Goal: Task Accomplishment & Management: Complete application form

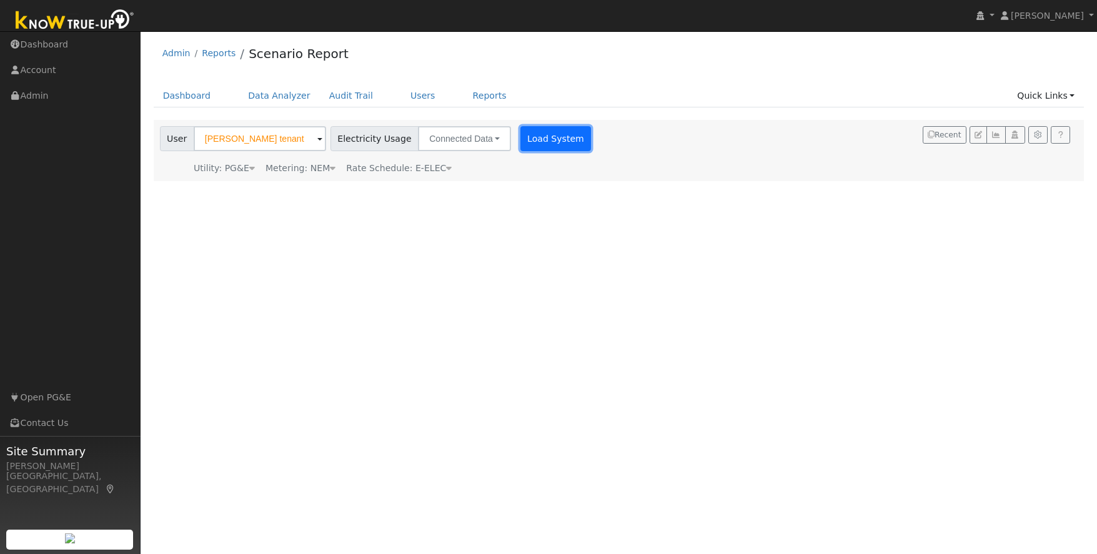
click at [525, 139] on button "Load System" at bounding box center [555, 138] width 71 height 25
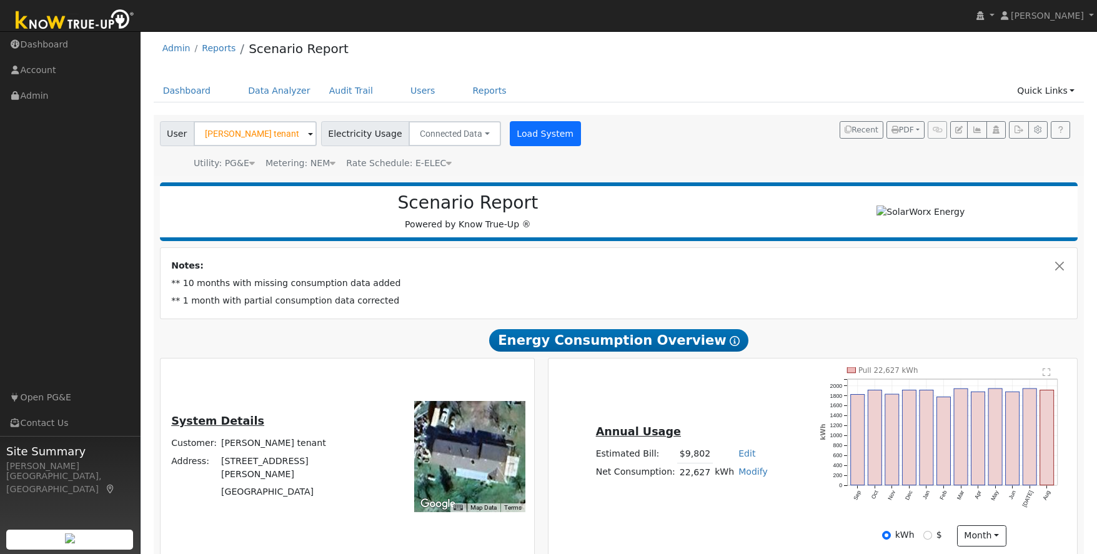
scroll to position [4, 0]
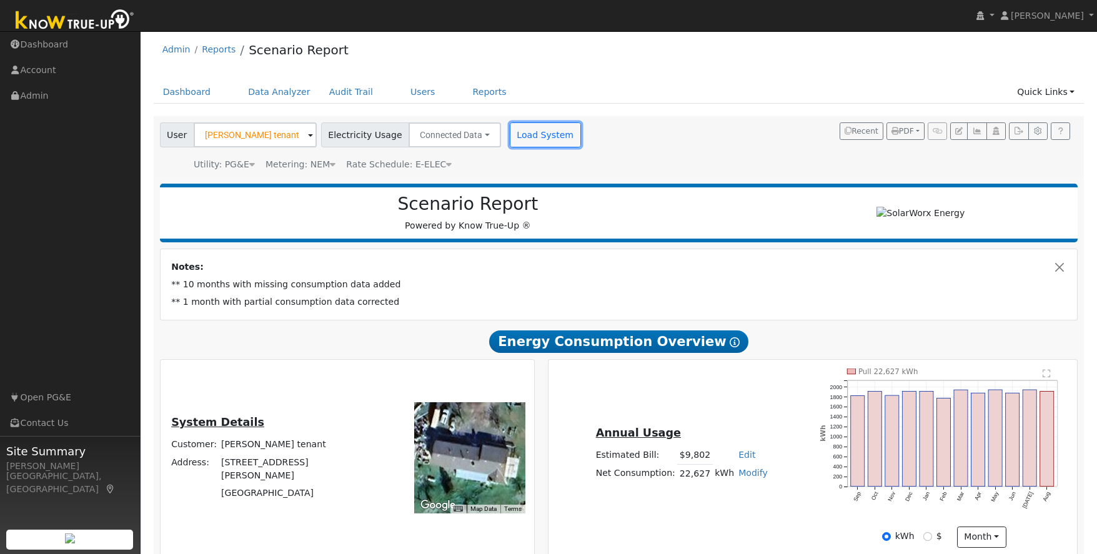
click at [512, 135] on button "Load System" at bounding box center [545, 134] width 71 height 25
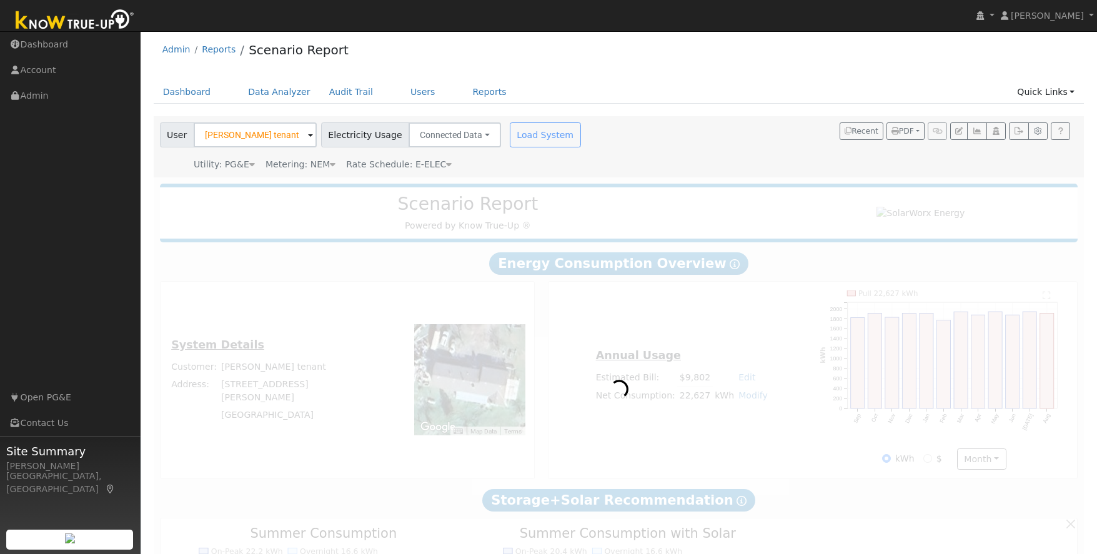
scroll to position [0, 0]
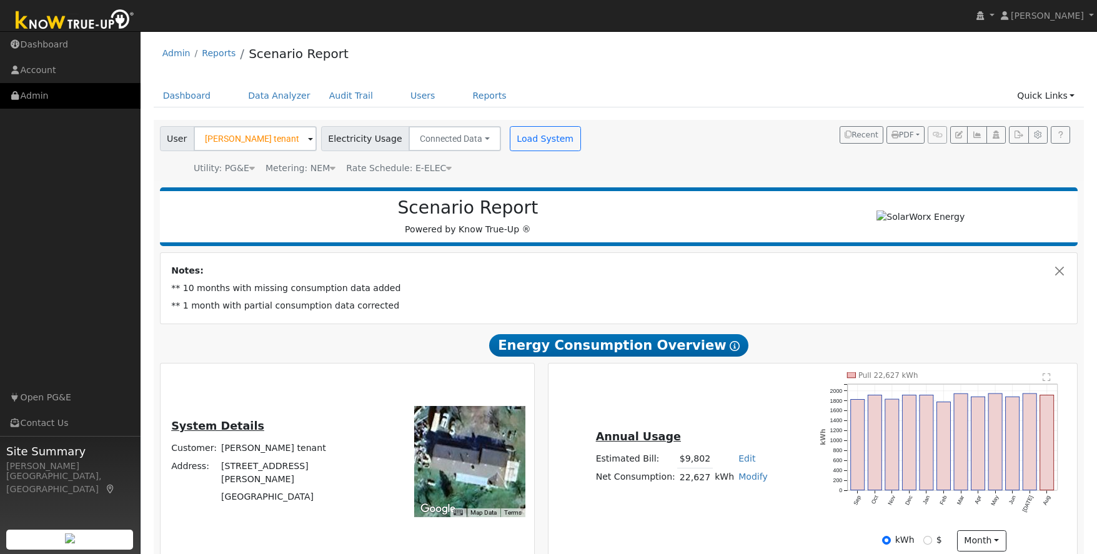
click at [33, 97] on link "Admin" at bounding box center [70, 96] width 141 height 26
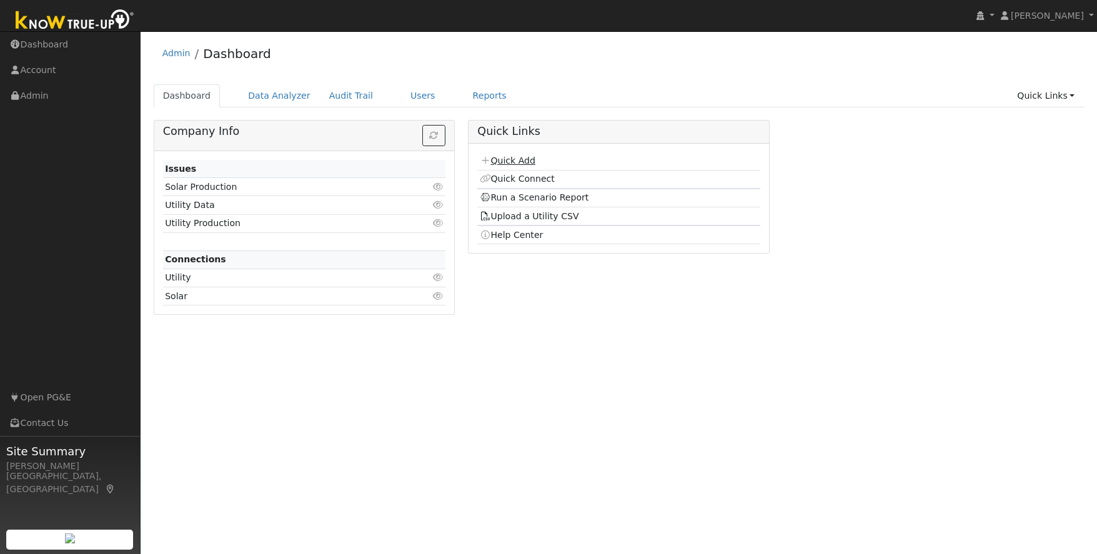
click at [521, 161] on link "Quick Add" at bounding box center [508, 161] width 56 height 10
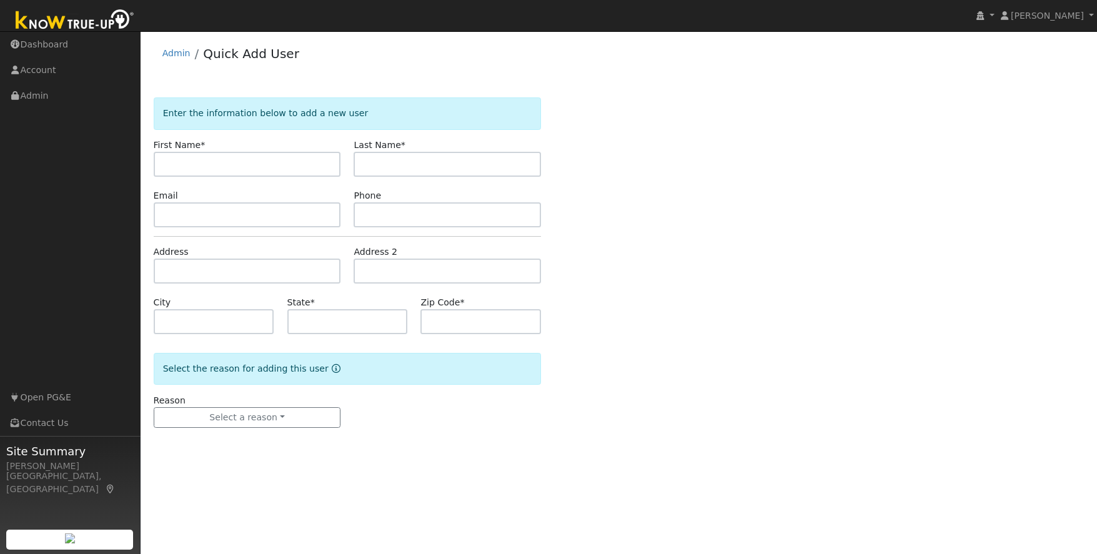
click at [287, 166] on input "text" at bounding box center [247, 164] width 187 height 25
type input "Shelby"
type input "Temple"
paste input "templenshelby@gmail.com"
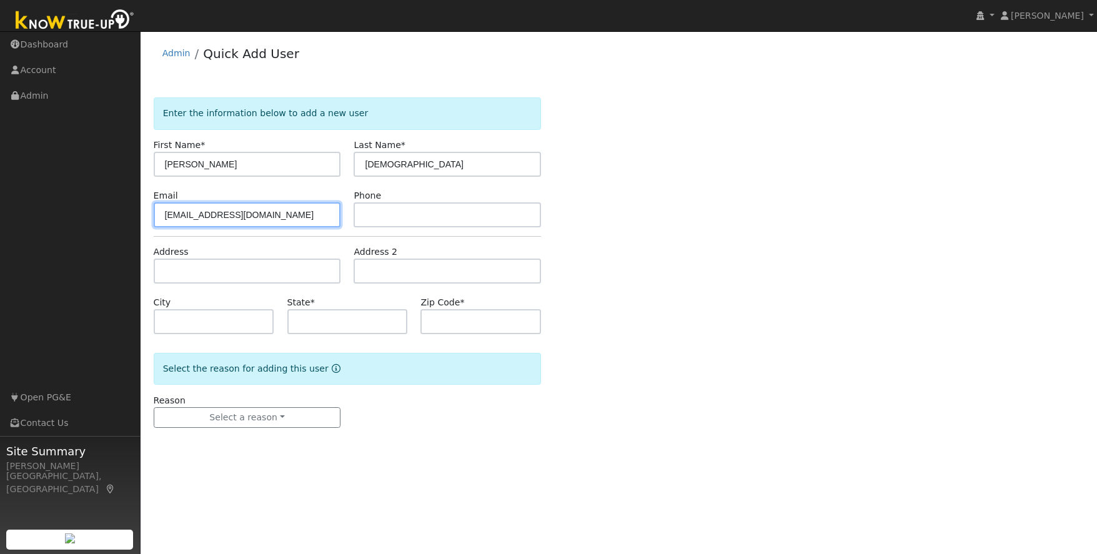
type input "templenshelby@gmail.com"
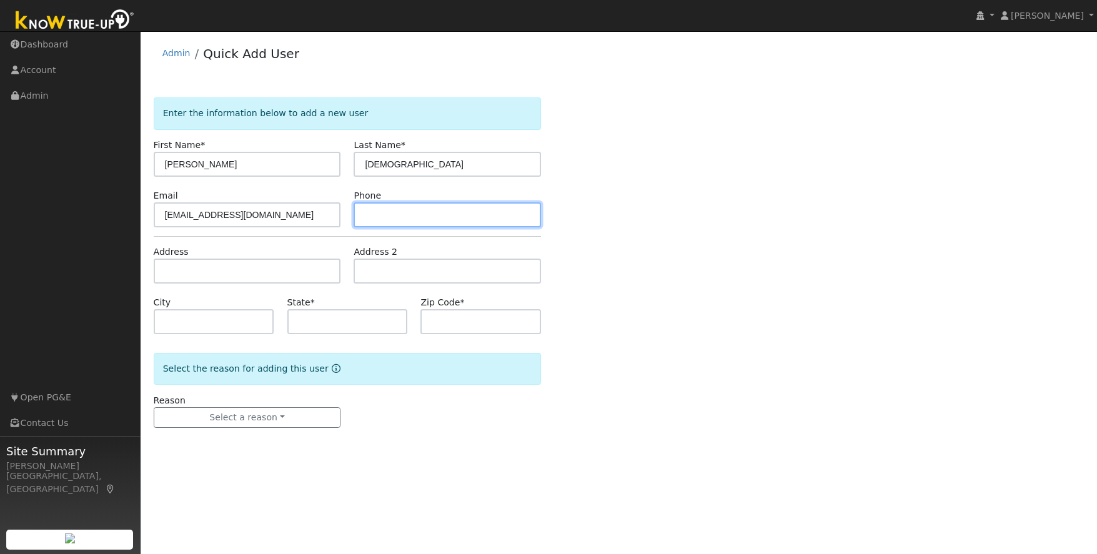
click at [402, 216] on input "text" at bounding box center [447, 214] width 187 height 25
paste input "541-631-8141"
type input "541-631-8141"
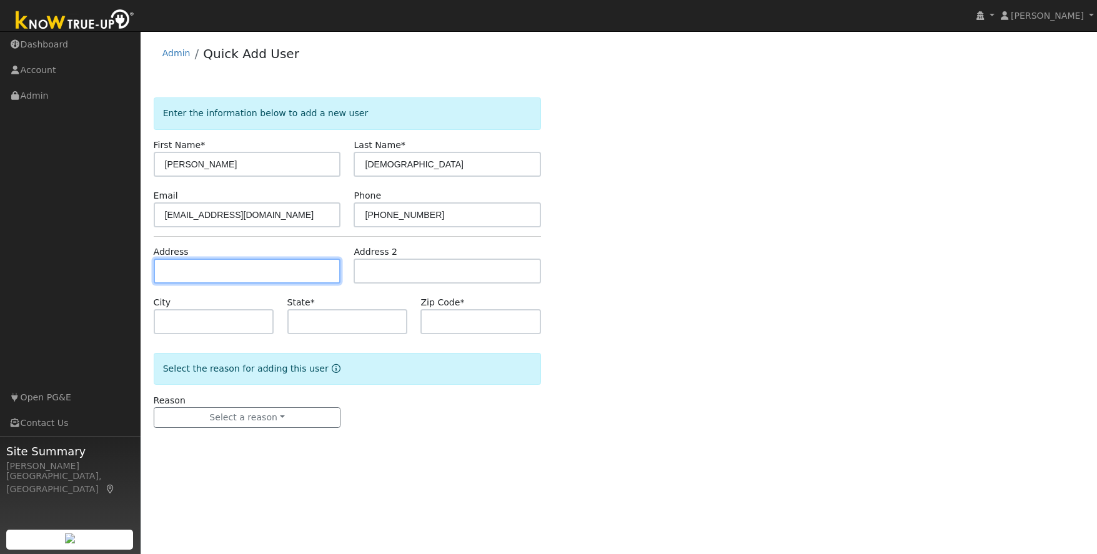
click at [267, 272] on input "text" at bounding box center [247, 271] width 187 height 25
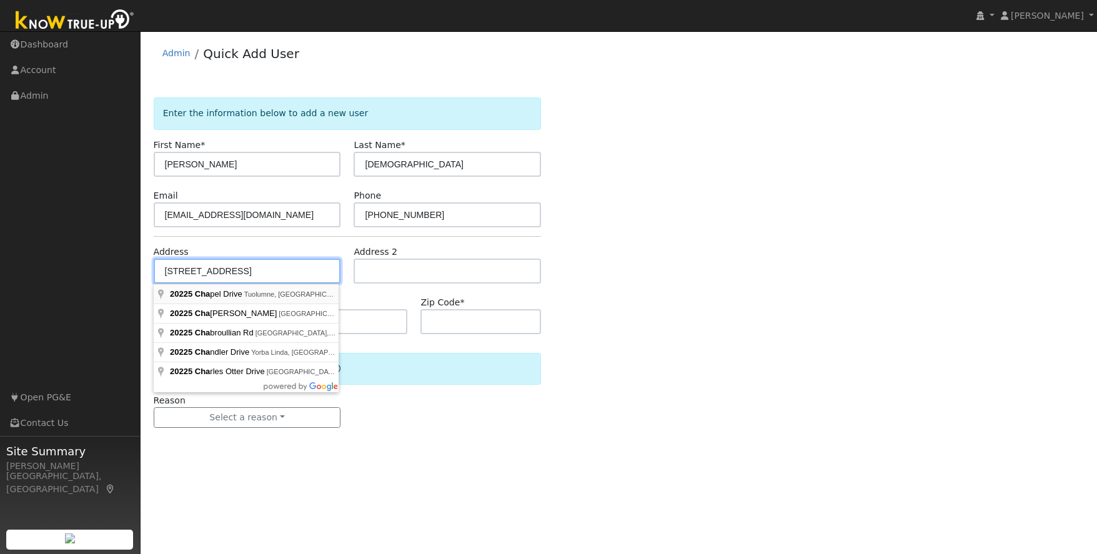
type input "20225 Chapel Drive"
type input "Tuolumne"
type input "CA"
type input "95379"
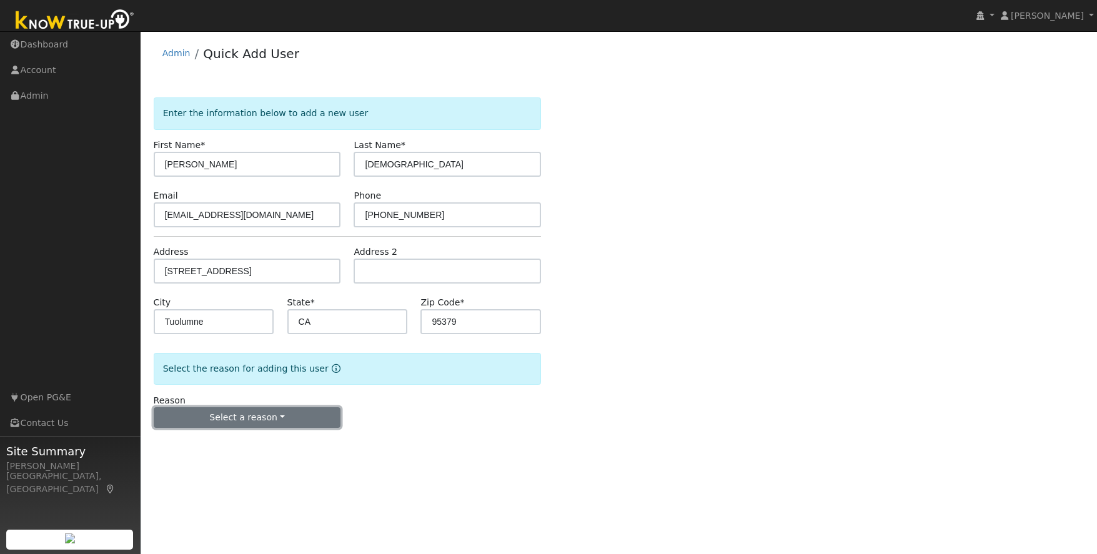
click at [251, 414] on button "Select a reason" at bounding box center [247, 417] width 187 height 21
click at [201, 445] on link "New lead" at bounding box center [223, 443] width 138 height 17
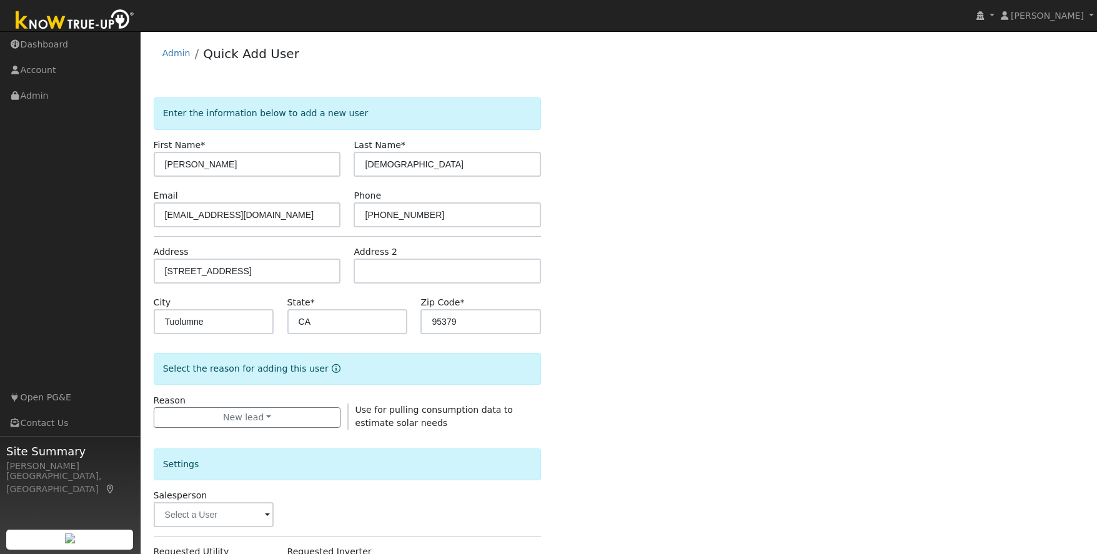
scroll to position [255, 0]
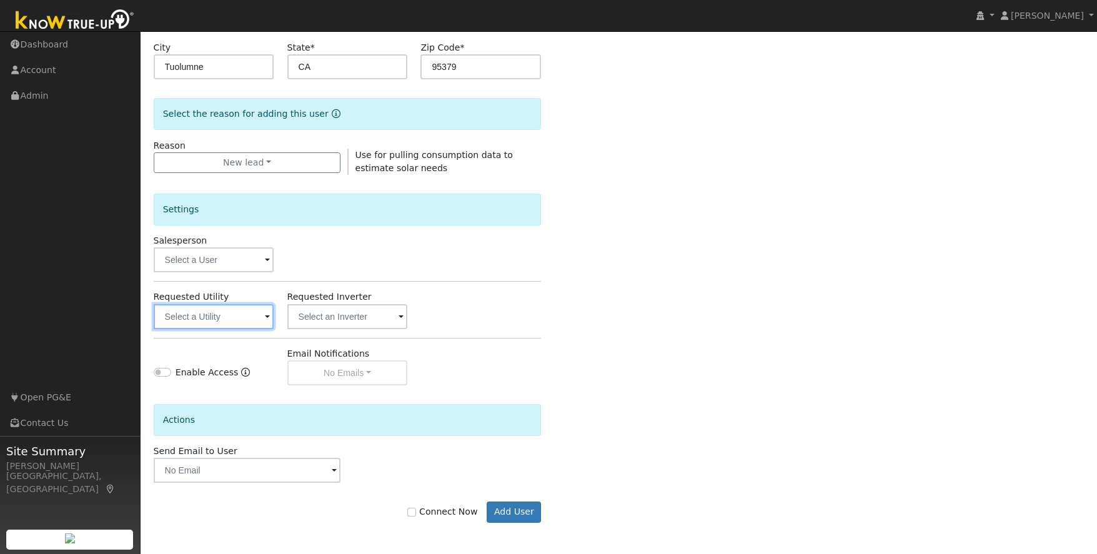
click at [247, 318] on input "text" at bounding box center [214, 316] width 121 height 25
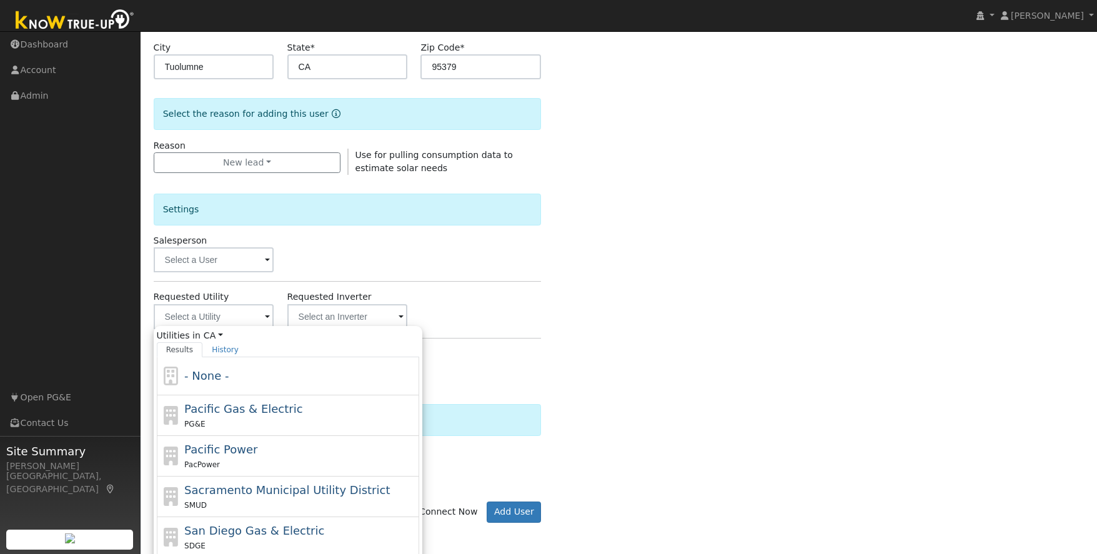
click at [302, 419] on div "PG&E" at bounding box center [300, 423] width 232 height 13
type input "Pacific Gas & Electric"
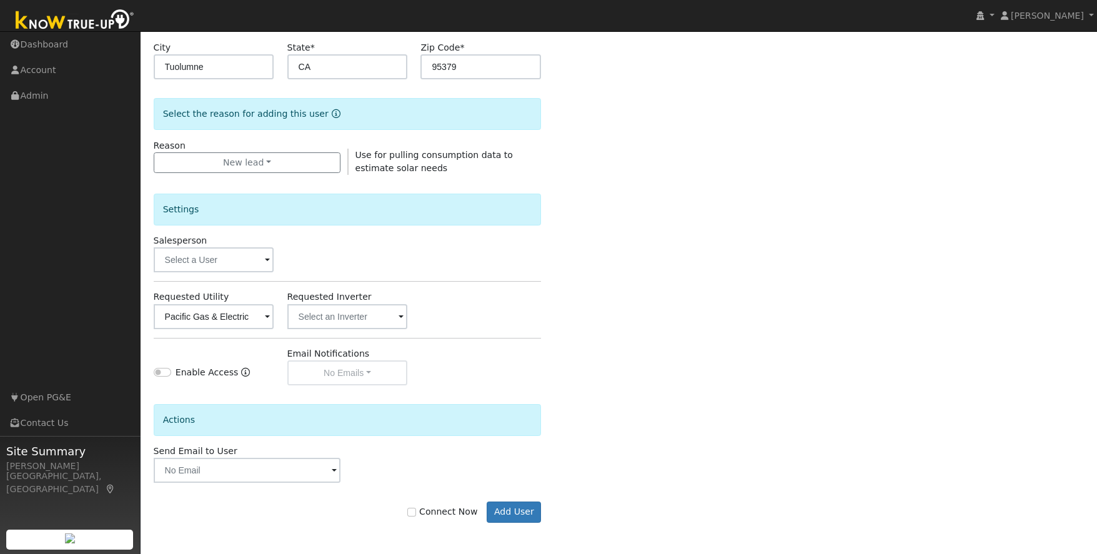
scroll to position [247, 0]
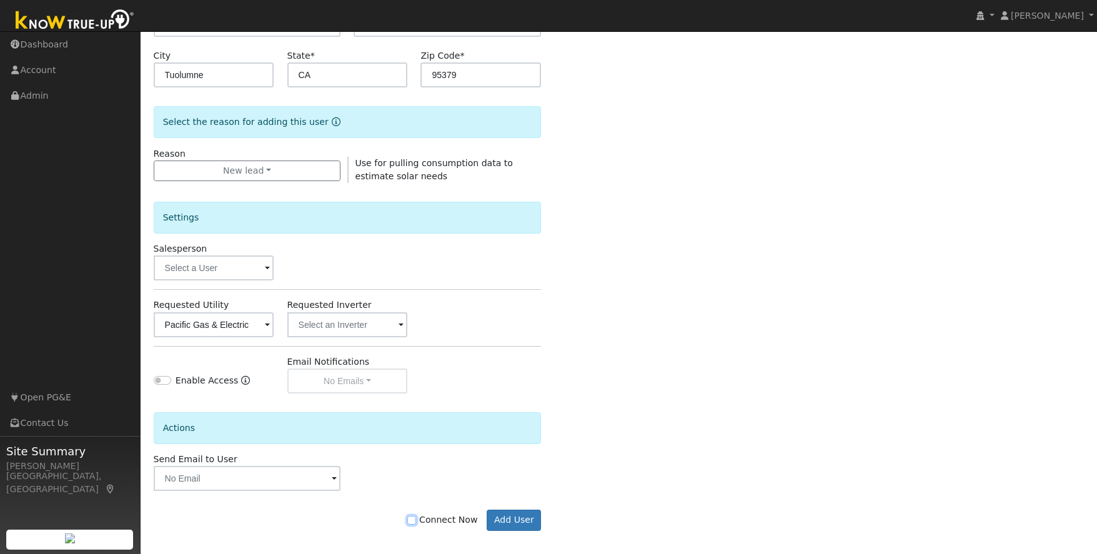
click at [416, 519] on input "Connect Now" at bounding box center [411, 520] width 9 height 9
checkbox input "true"
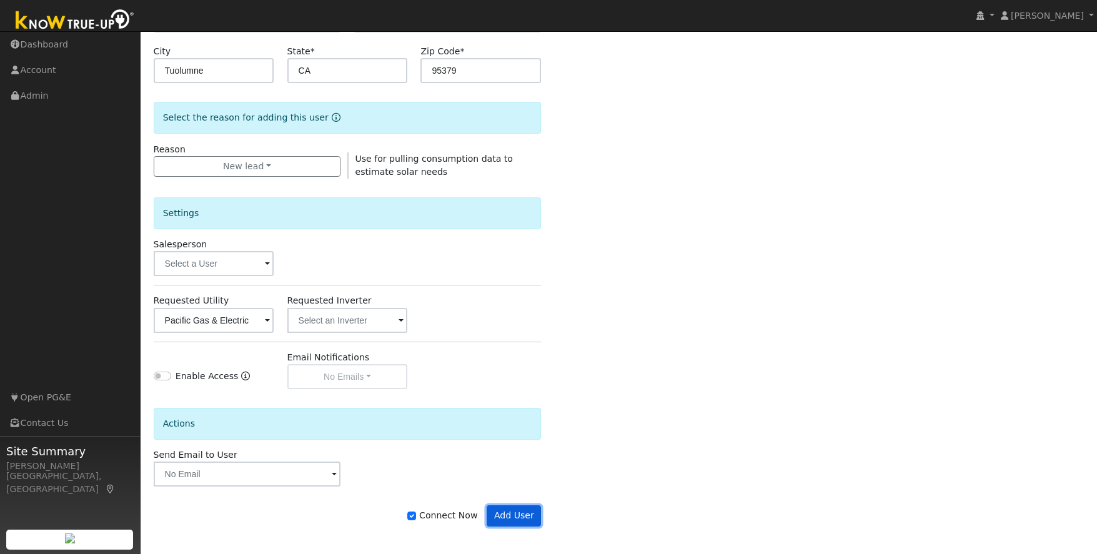
click at [517, 515] on button "Add User" at bounding box center [514, 515] width 54 height 21
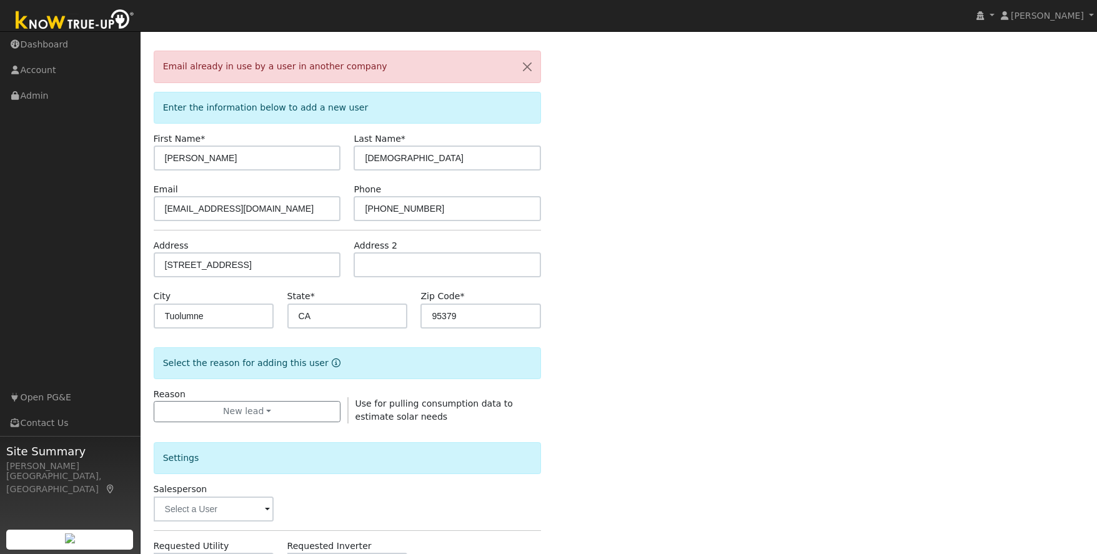
scroll to position [0, 0]
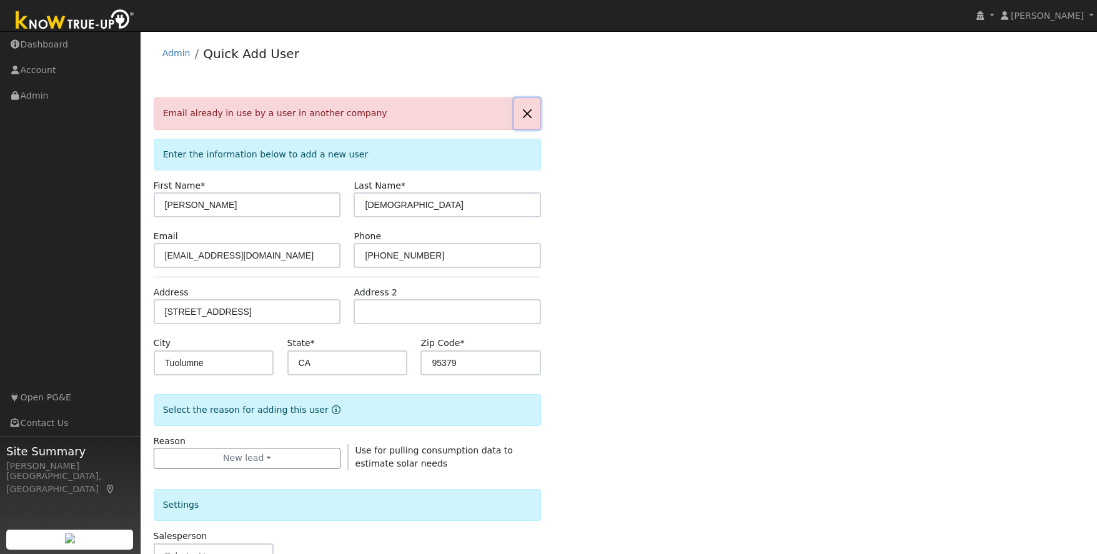
click at [530, 111] on button "button" at bounding box center [527, 113] width 26 height 31
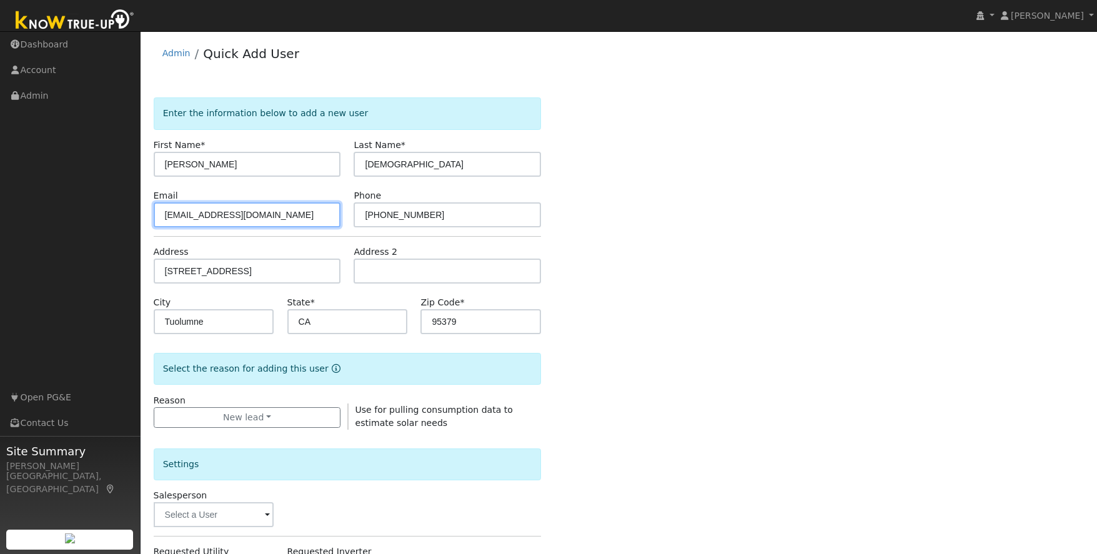
click at [199, 216] on input "templenshelby@gmail.com" at bounding box center [247, 214] width 187 height 25
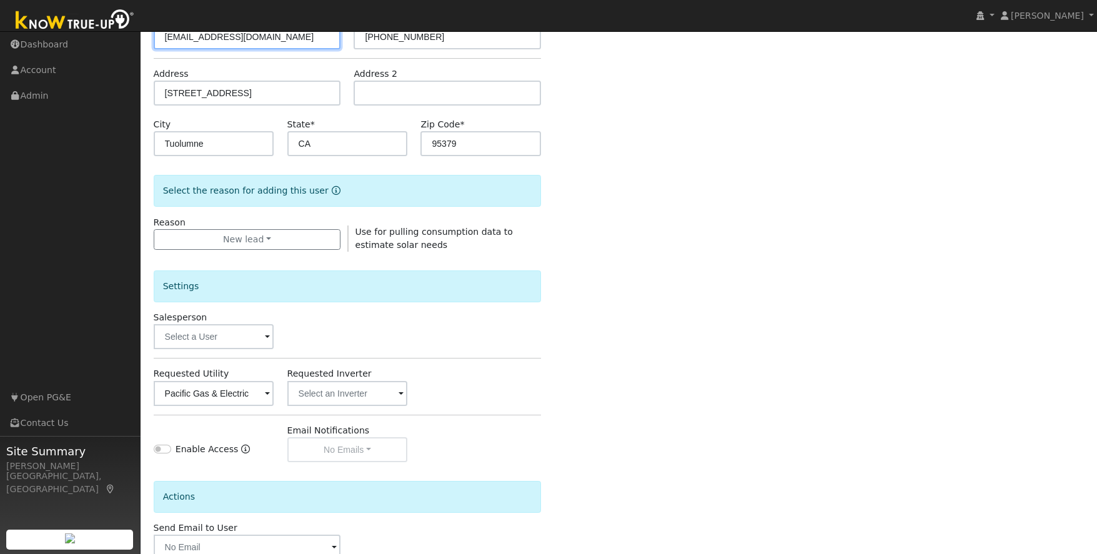
scroll to position [255, 0]
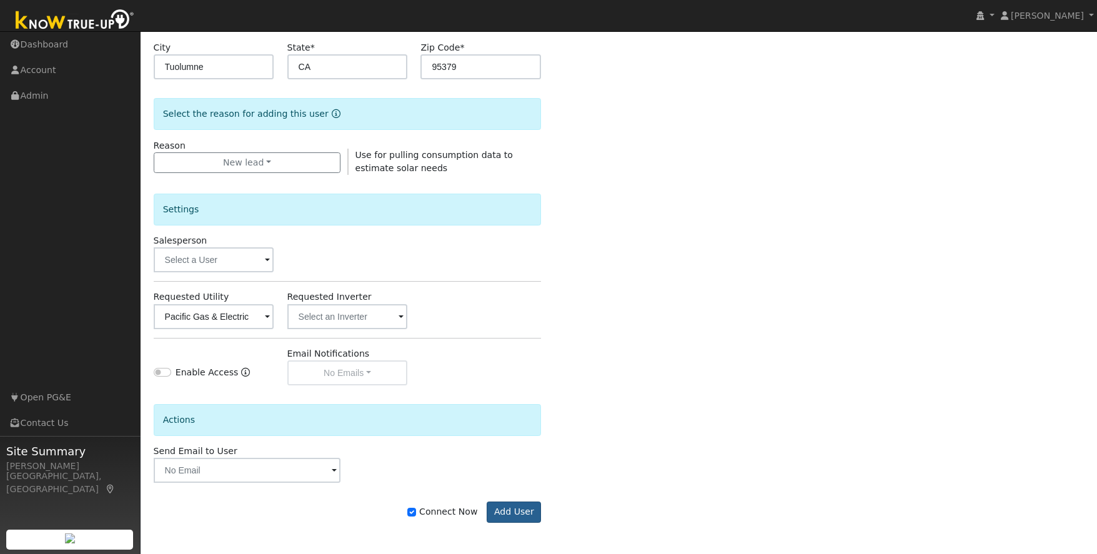
type input "templeshelby@gmail.com"
click at [500, 510] on button "Add User" at bounding box center [514, 512] width 54 height 21
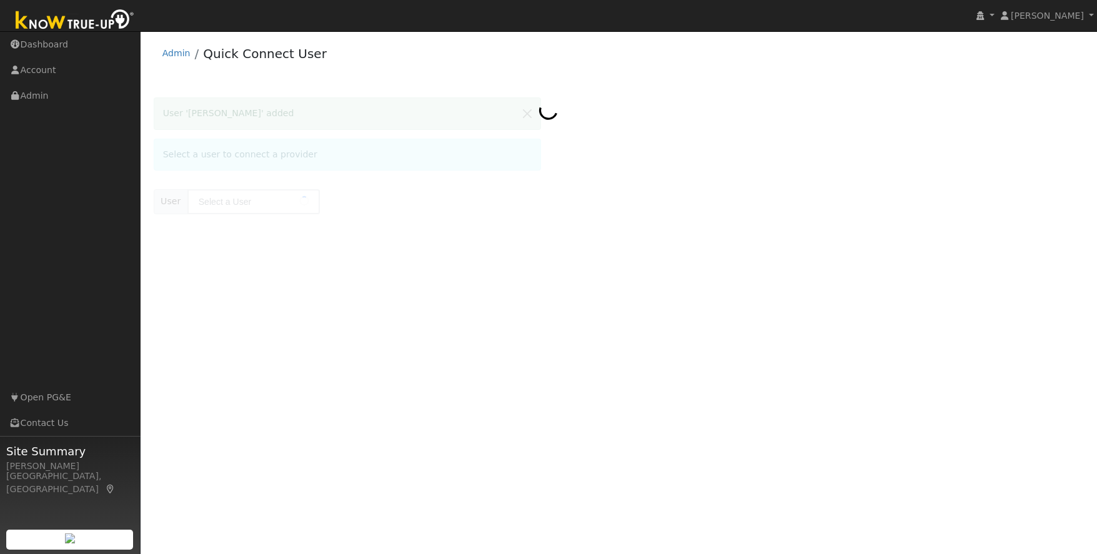
type input "[PERSON_NAME]"
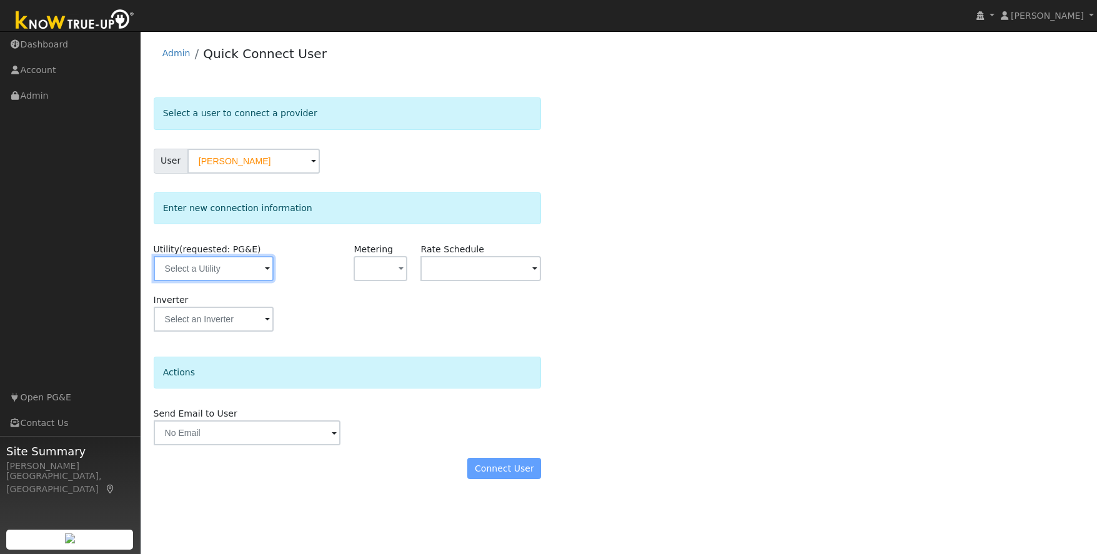
click at [251, 273] on input "text" at bounding box center [214, 268] width 121 height 25
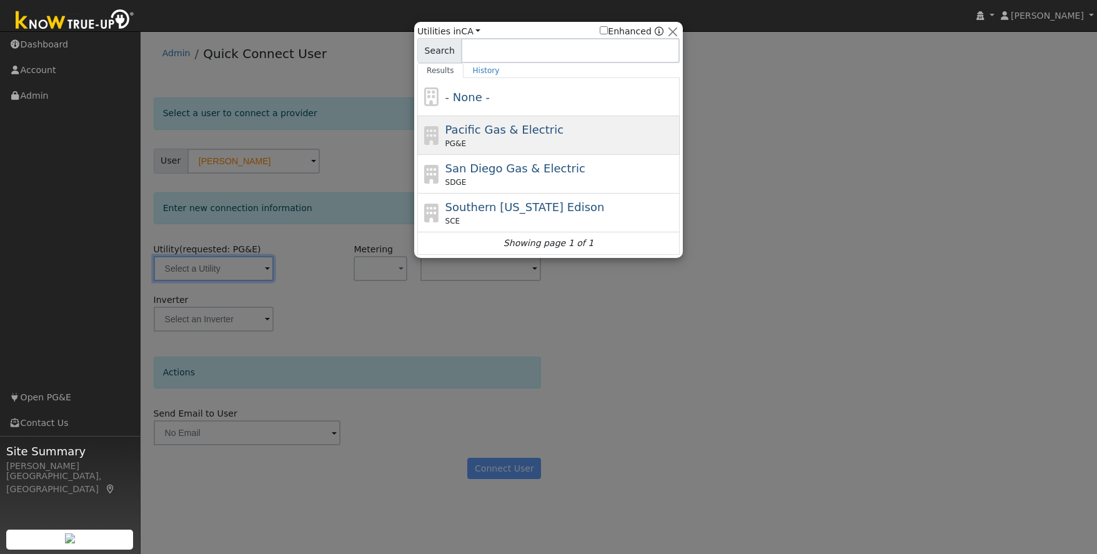
click at [537, 144] on div "PG&E" at bounding box center [561, 143] width 232 height 11
type input "PG&E"
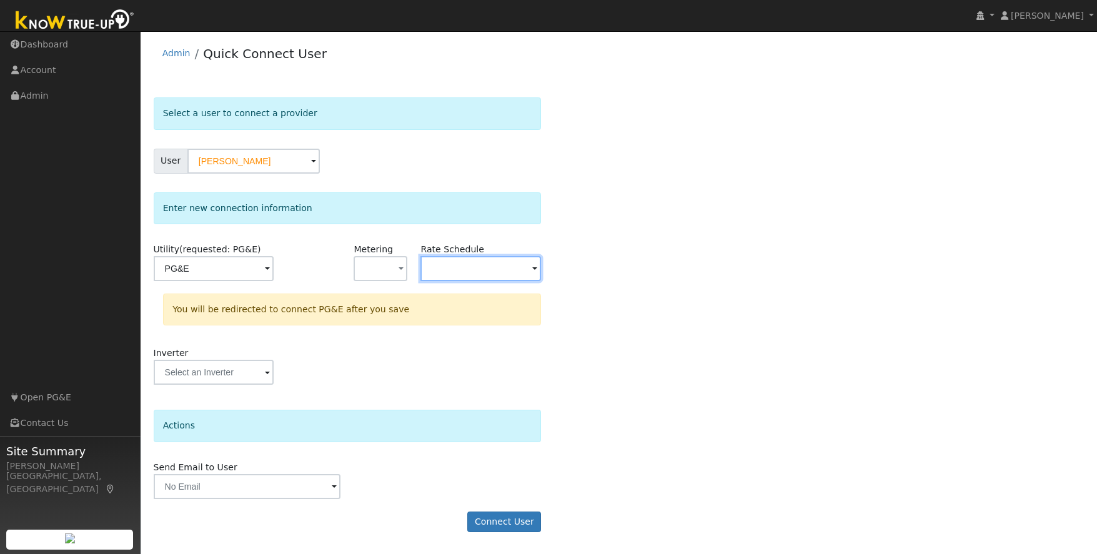
click at [274, 261] on input "text" at bounding box center [214, 268] width 121 height 25
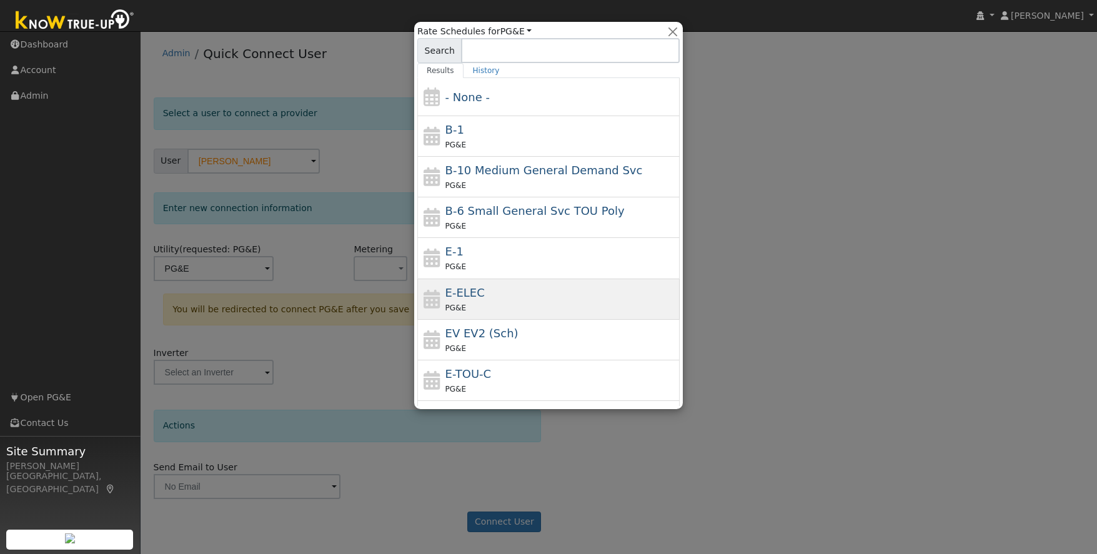
click at [466, 292] on span "E-ELEC" at bounding box center [464, 292] width 39 height 13
type input "E-ELEC"
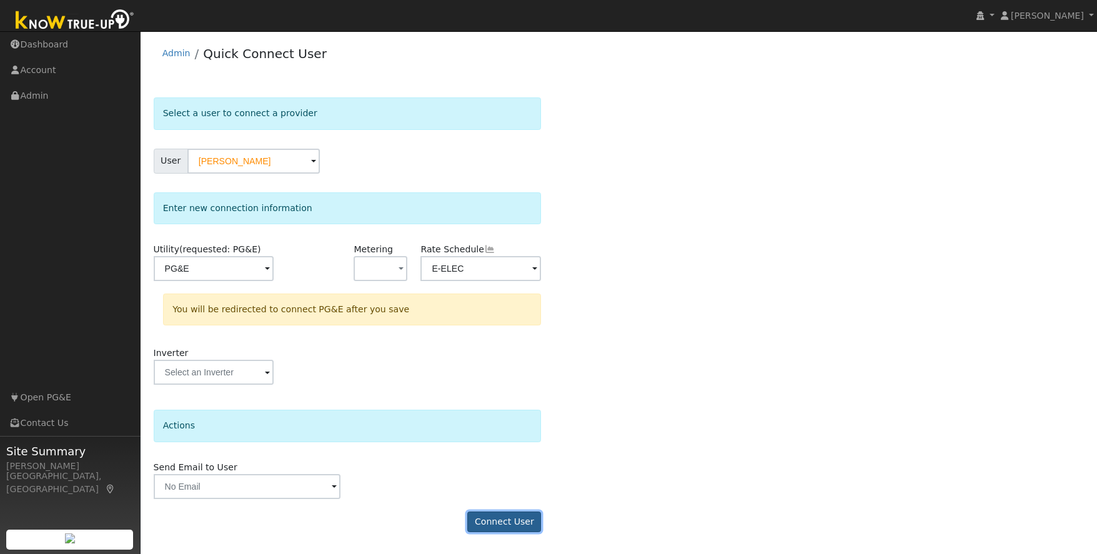
click at [498, 523] on button "Connect User" at bounding box center [504, 522] width 74 height 21
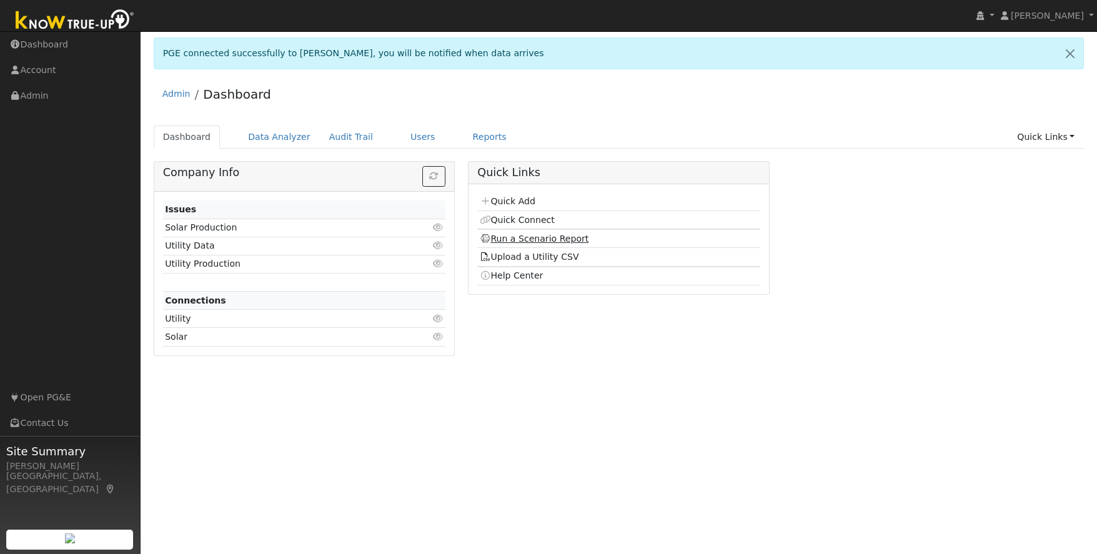
click at [524, 239] on link "Run a Scenario Report" at bounding box center [534, 239] width 109 height 10
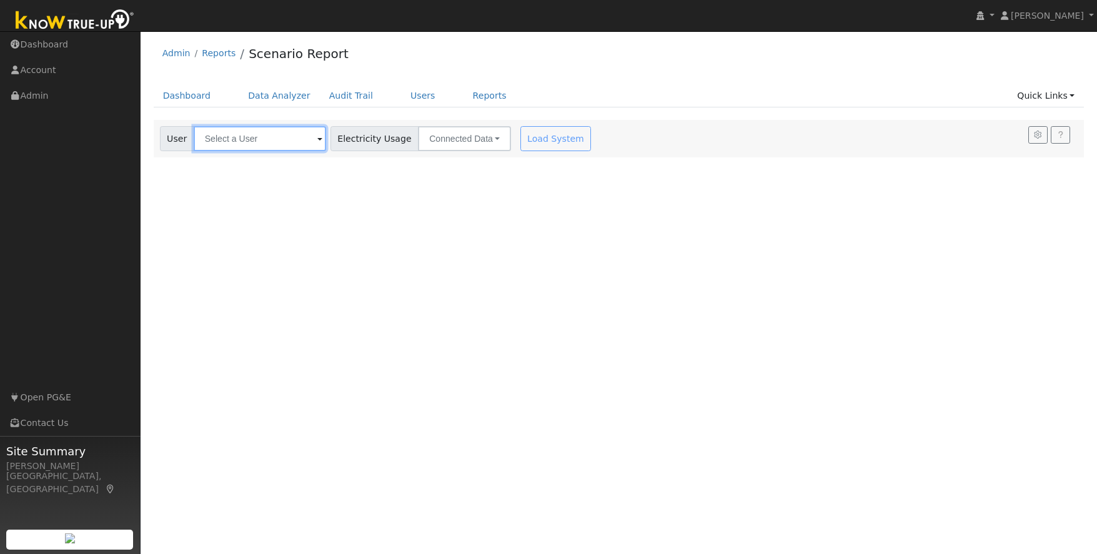
click at [237, 143] on input "text" at bounding box center [260, 138] width 132 height 25
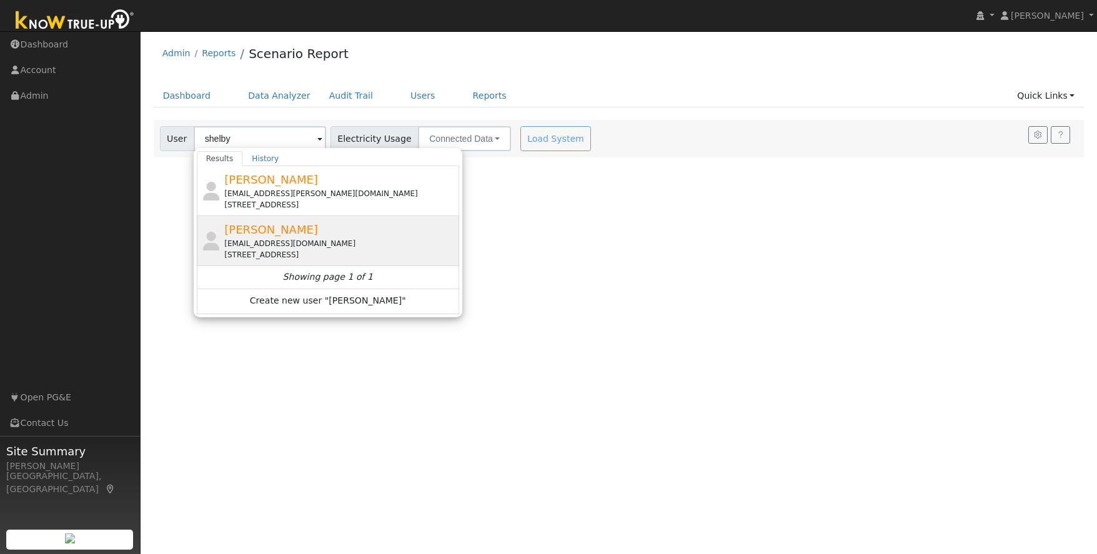
click at [284, 233] on span "[PERSON_NAME]" at bounding box center [271, 229] width 94 height 13
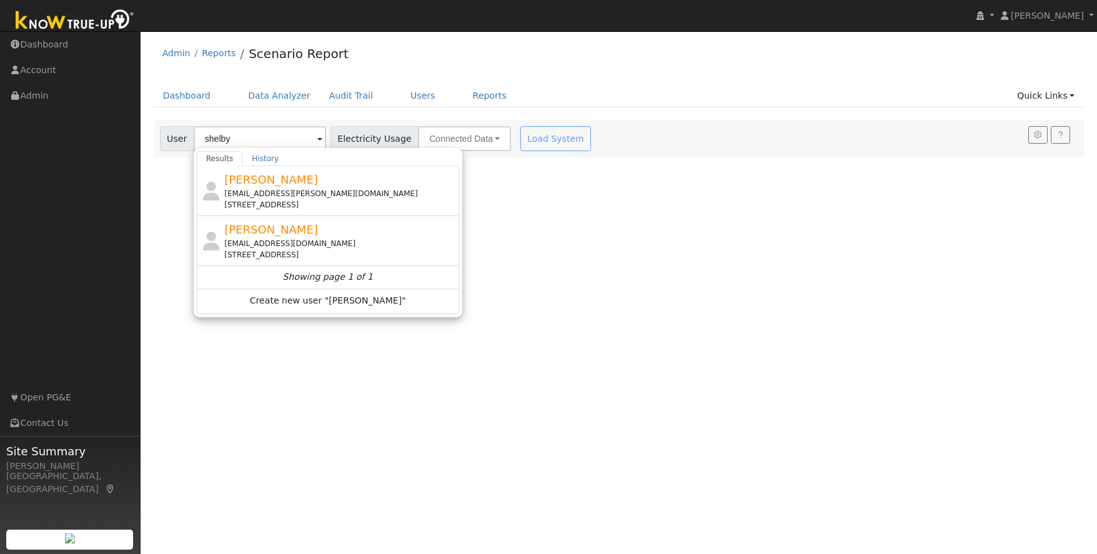
type input "[PERSON_NAME]"
